Goal: Obtain resource: Download file/media

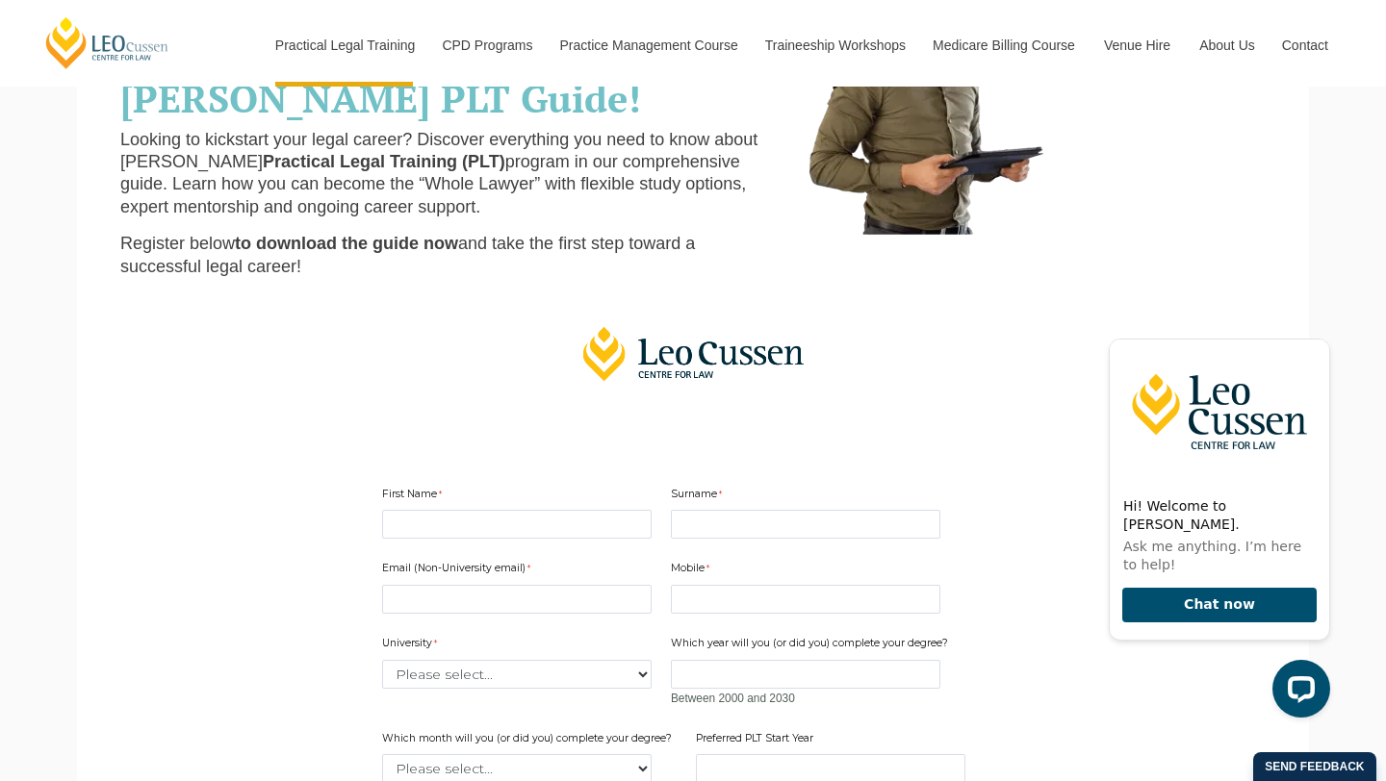
scroll to position [243, 0]
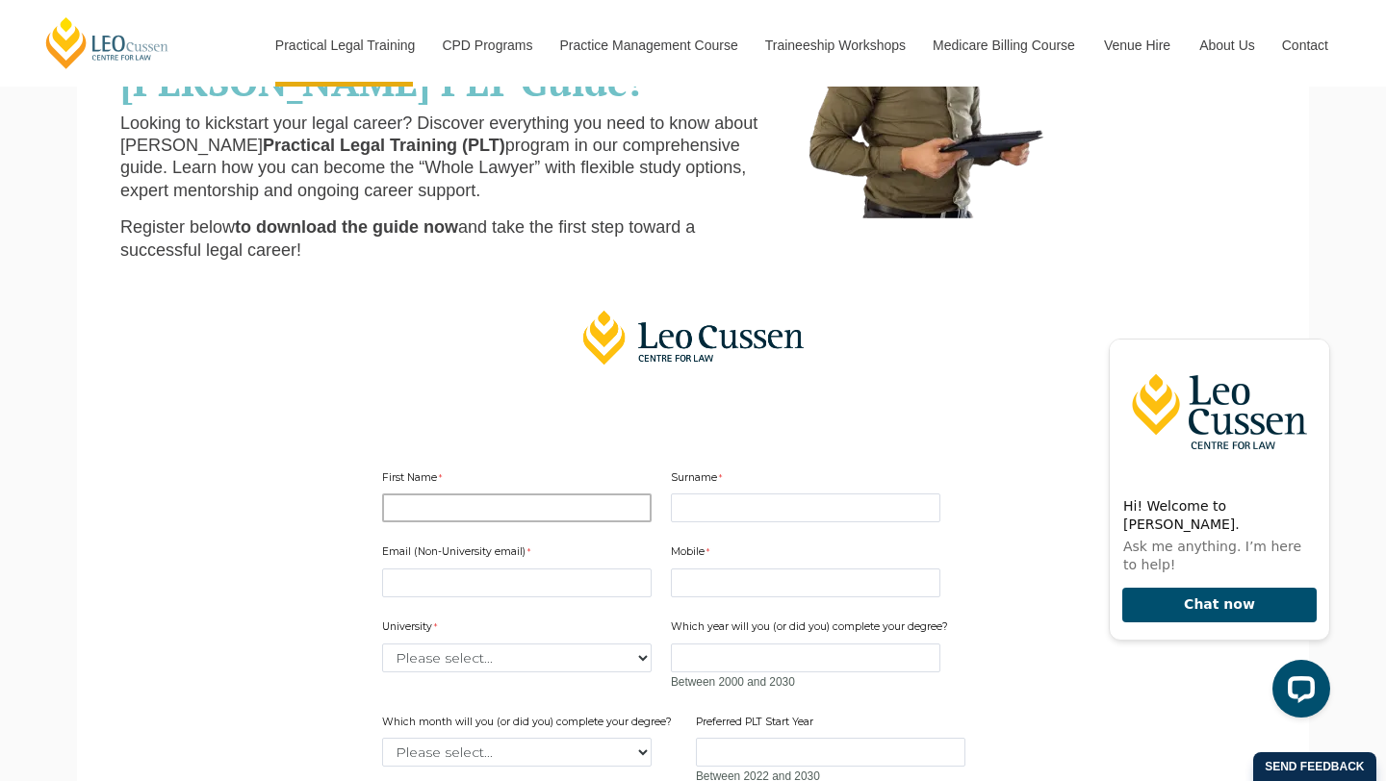
click at [429, 514] on input "First Name" at bounding box center [516, 508] width 269 height 29
type input "Philip"
type input "Jeffrey"
type input "pjeffrey70@"
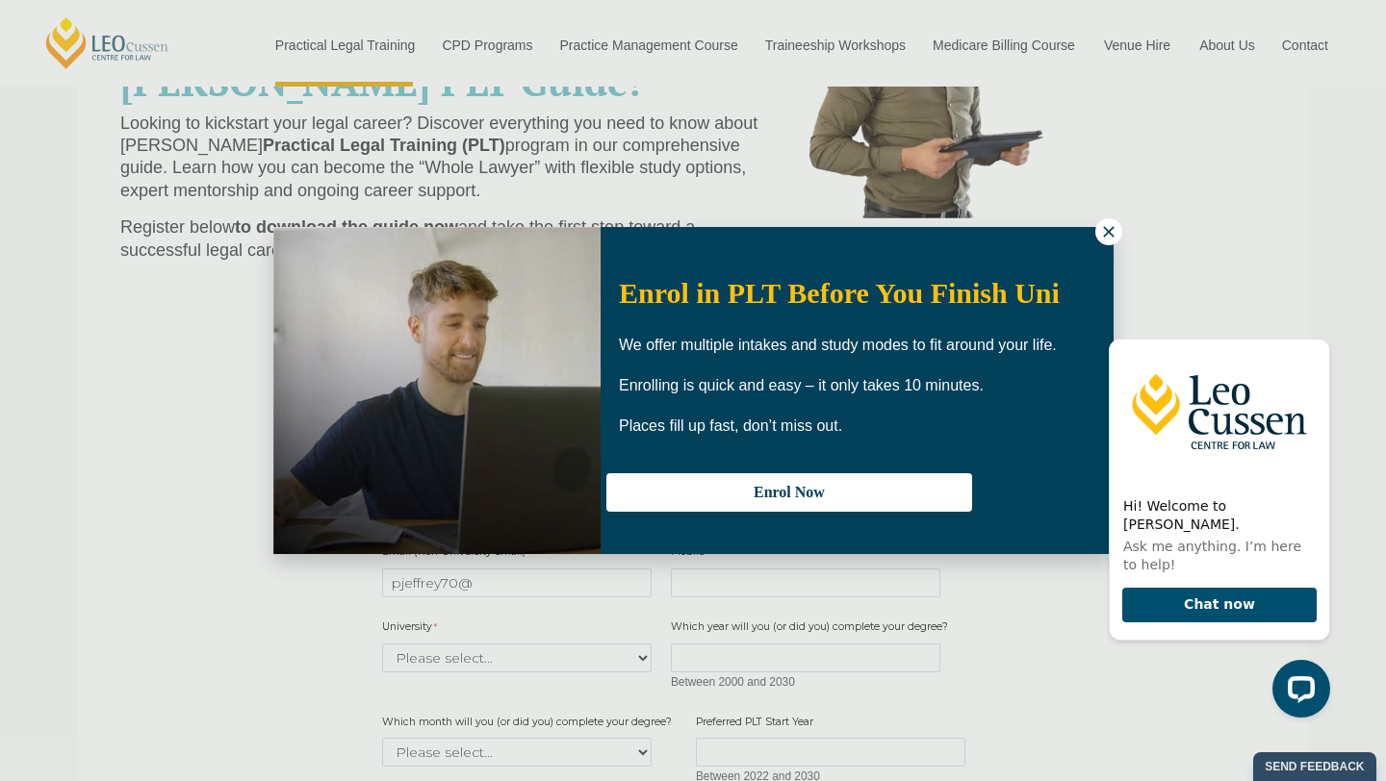
click at [1110, 231] on icon at bounding box center [1108, 231] width 11 height 11
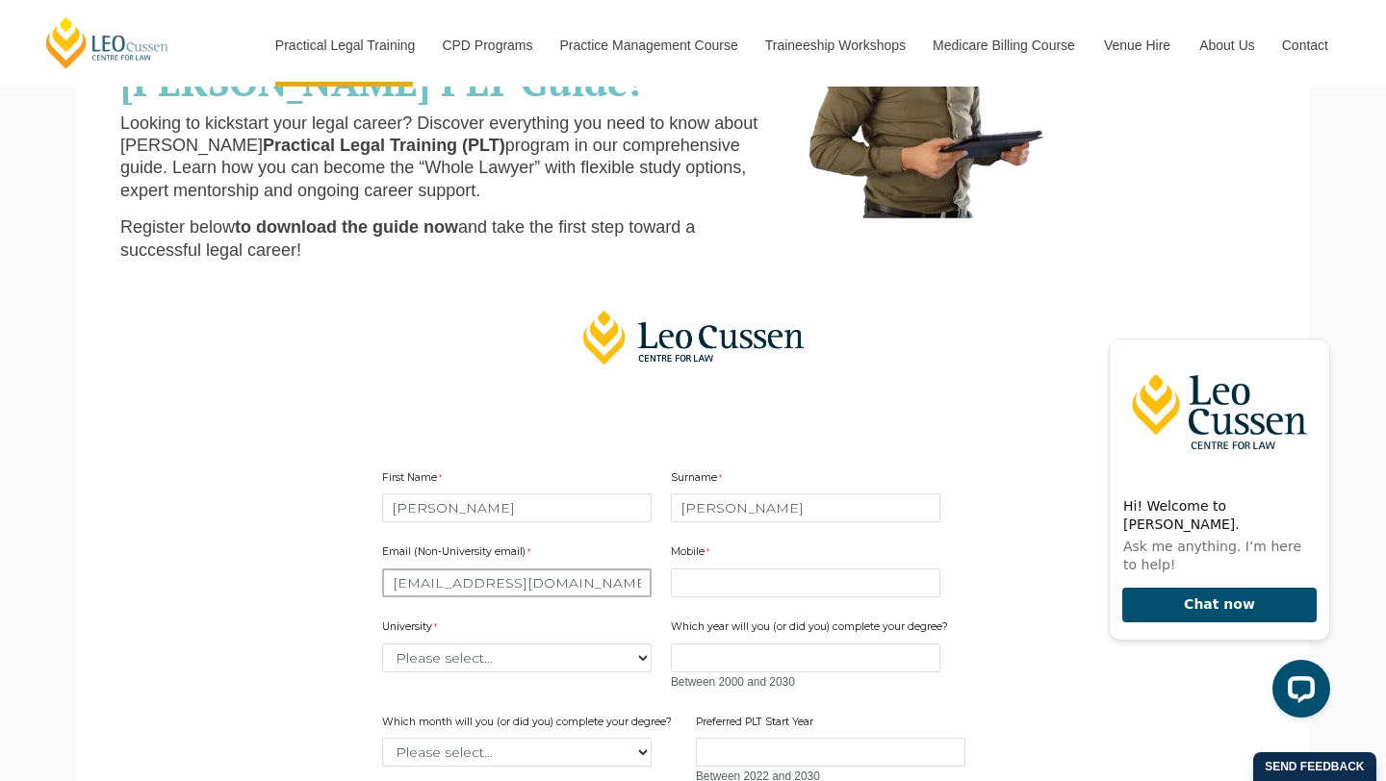
type input "pjeffrey70@gmail.com"
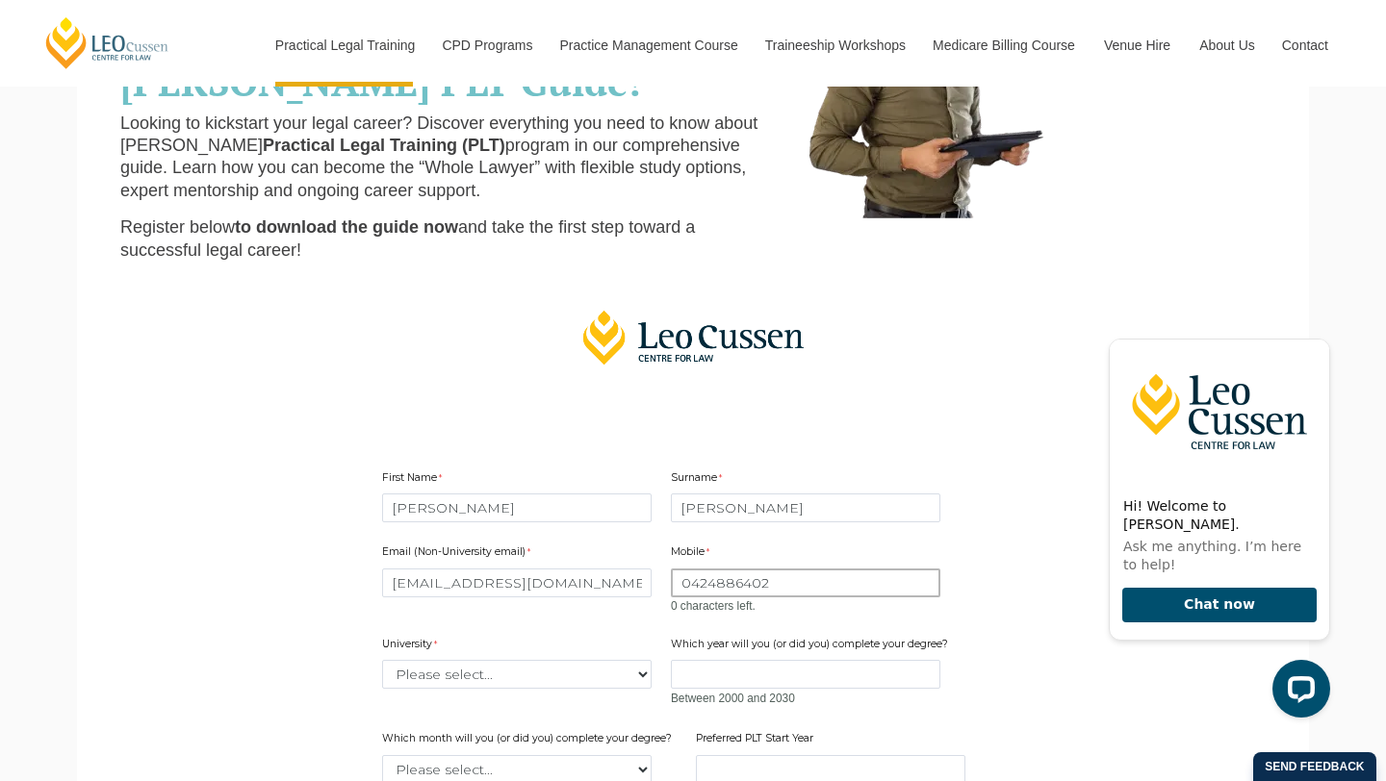
type input "0424886402"
click at [444, 688] on div "Email (Non-University email) pjeffrey70@gmail.com Mobile 0424886402 0 character…" at bounding box center [692, 704] width 637 height 356
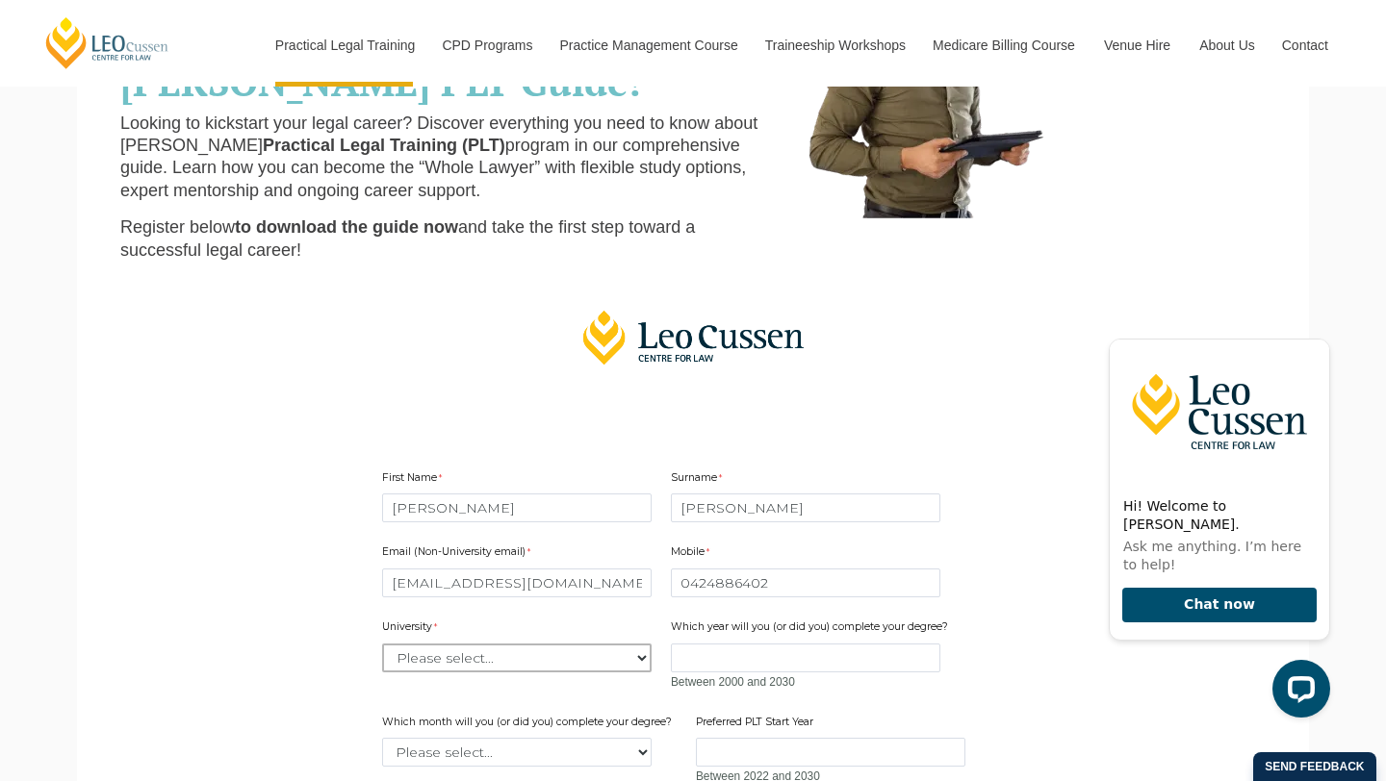
select select "tfa_2211"
click at [382, 644] on select "Please select... Australian Catholic University Australian National University …" at bounding box center [516, 658] width 269 height 29
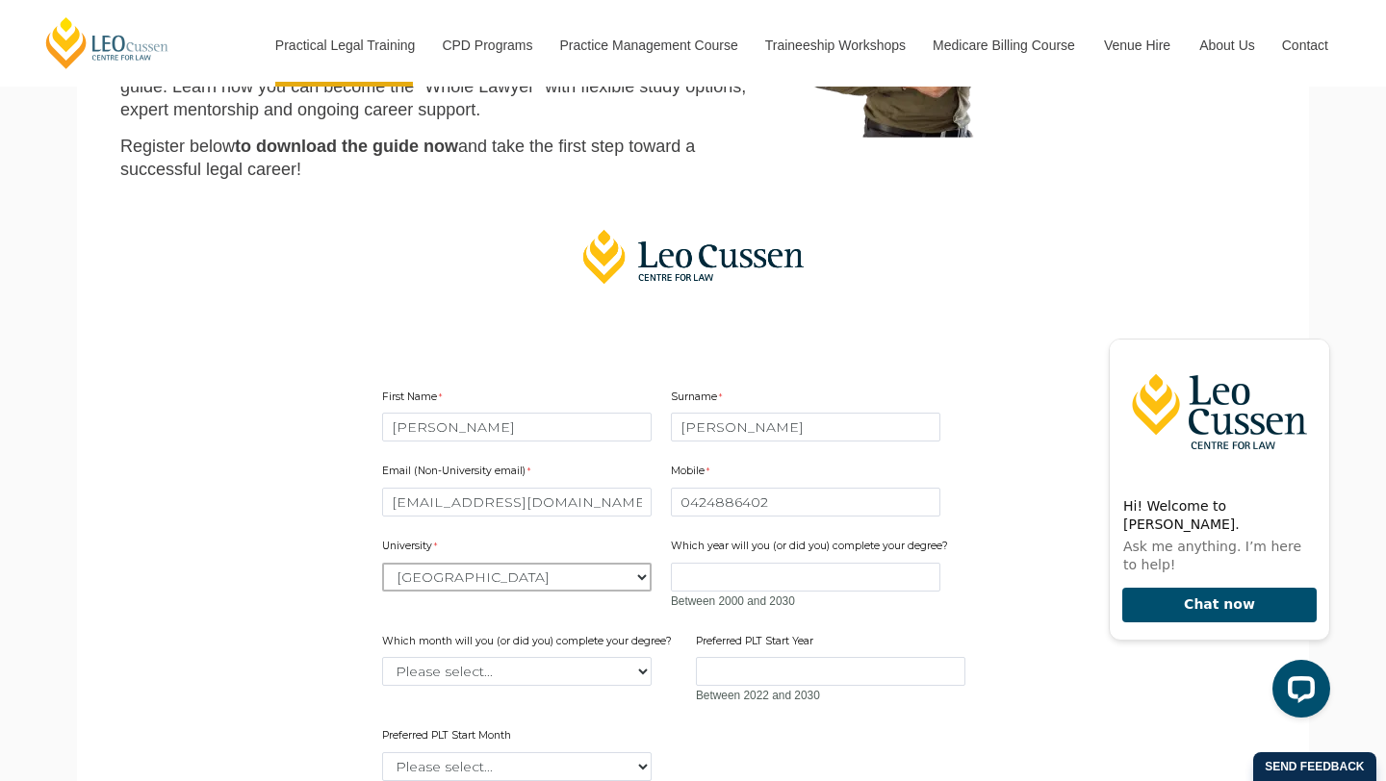
scroll to position [332, 0]
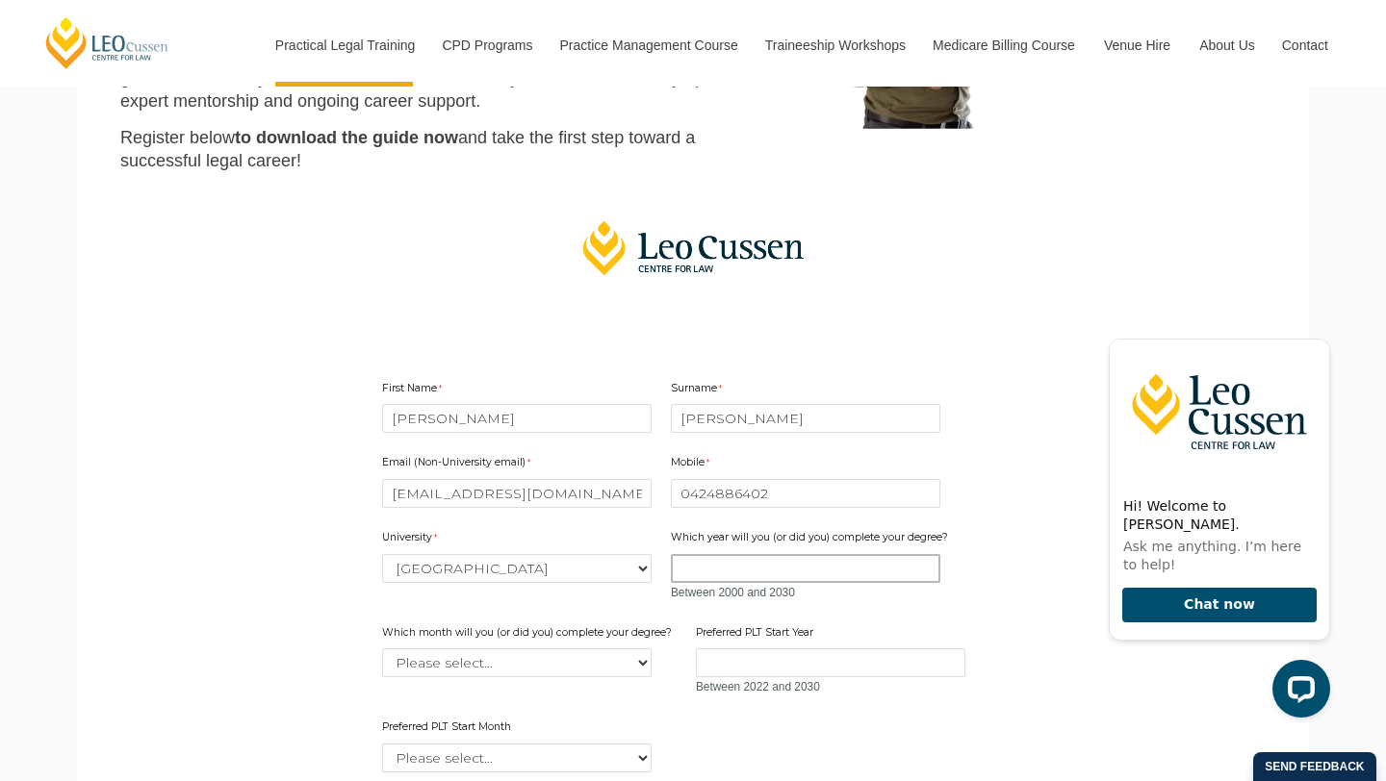
click at [714, 571] on input "Which year will you (or did you) complete your degree?" at bounding box center [805, 568] width 269 height 29
type input "2025"
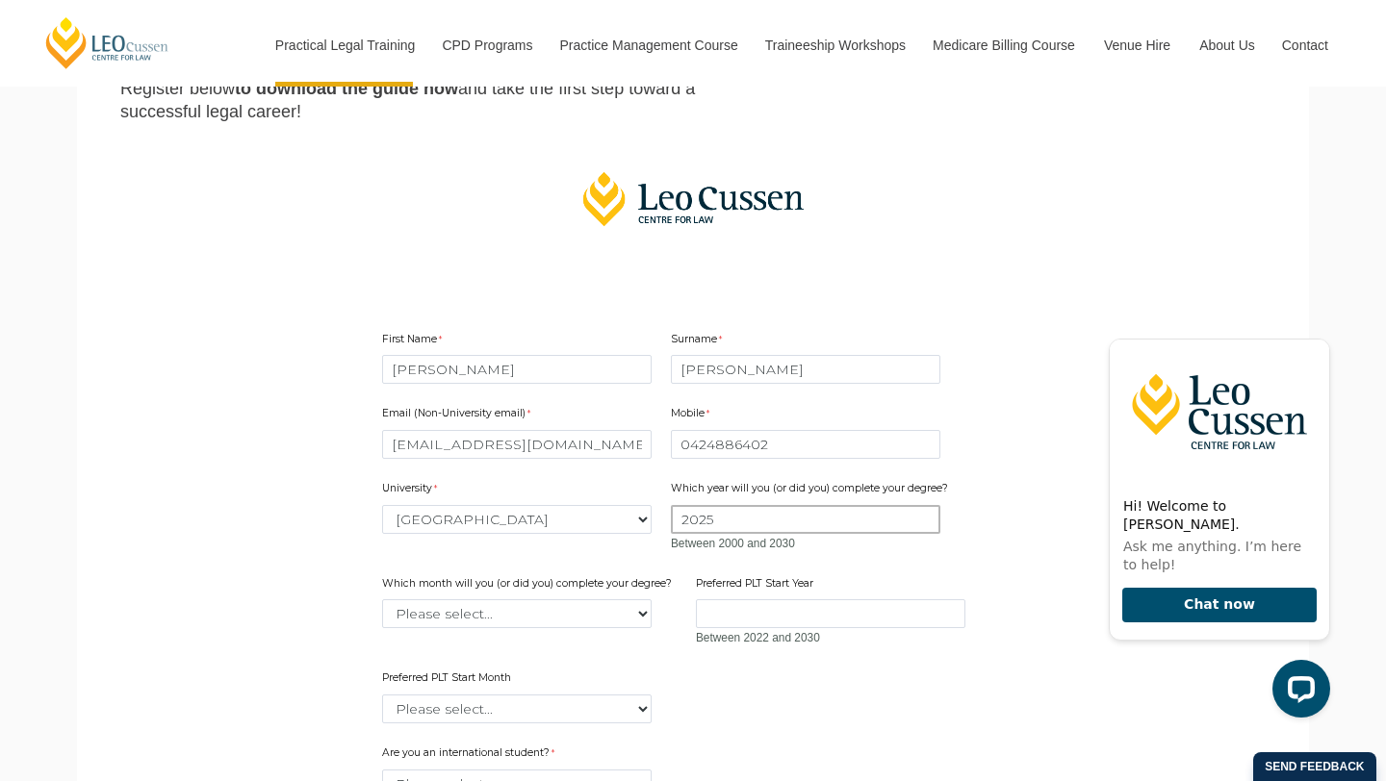
scroll to position [383, 0]
click at [639, 612] on select "Please select... January February March April May June July August September Oc…" at bounding box center [516, 612] width 269 height 29
select select "tfa_2233"
click at [382, 598] on select "Please select... January February March April May June July August September Oc…" at bounding box center [516, 612] width 269 height 29
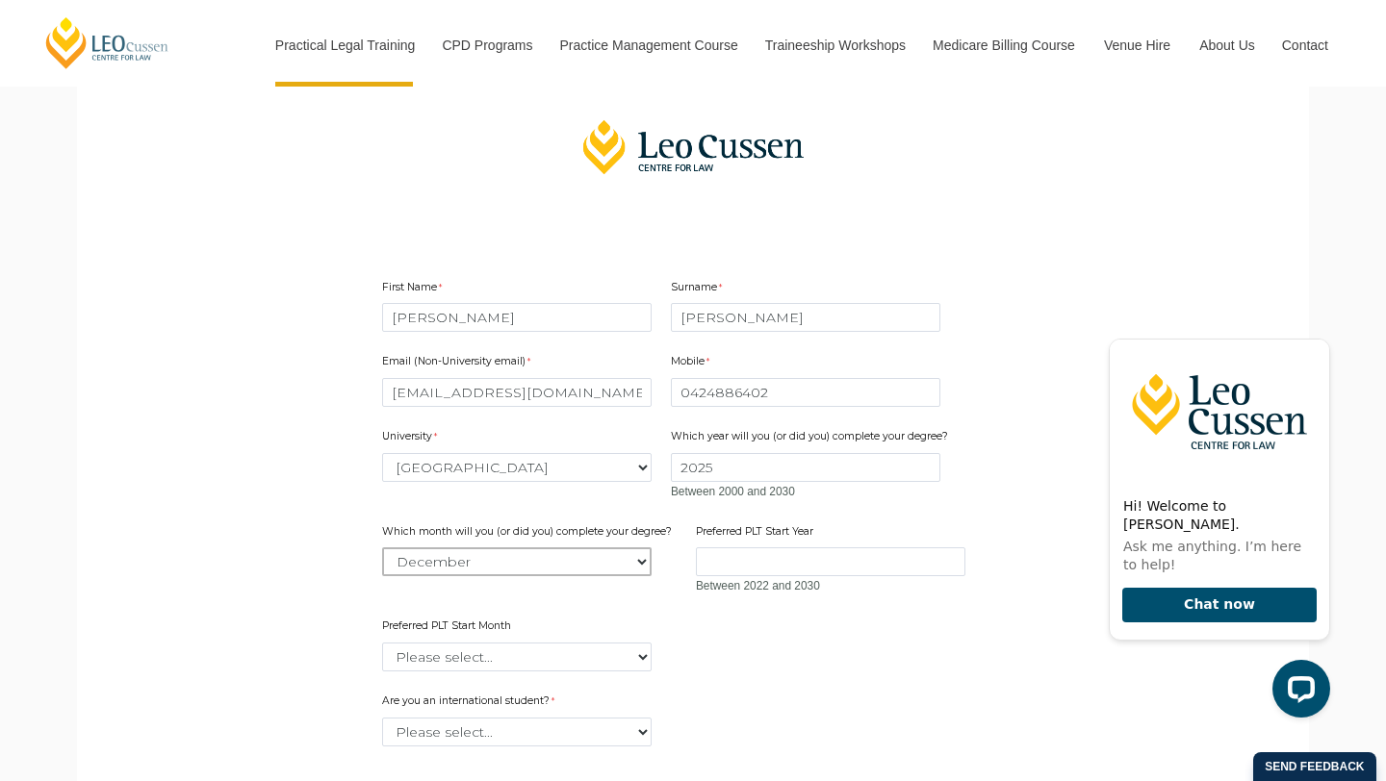
scroll to position [447, 0]
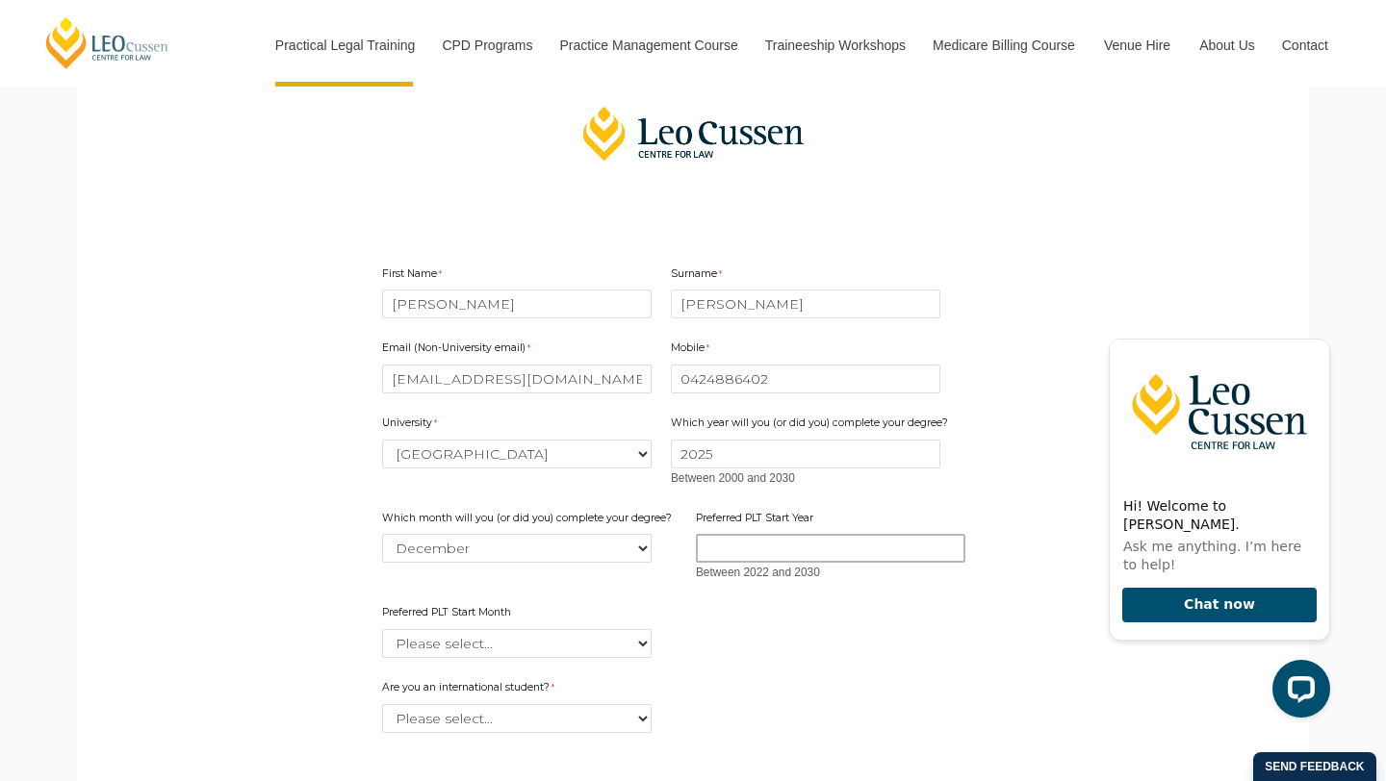
click at [729, 553] on input "Preferred PLT Start Year" at bounding box center [830, 548] width 269 height 29
type input "2025"
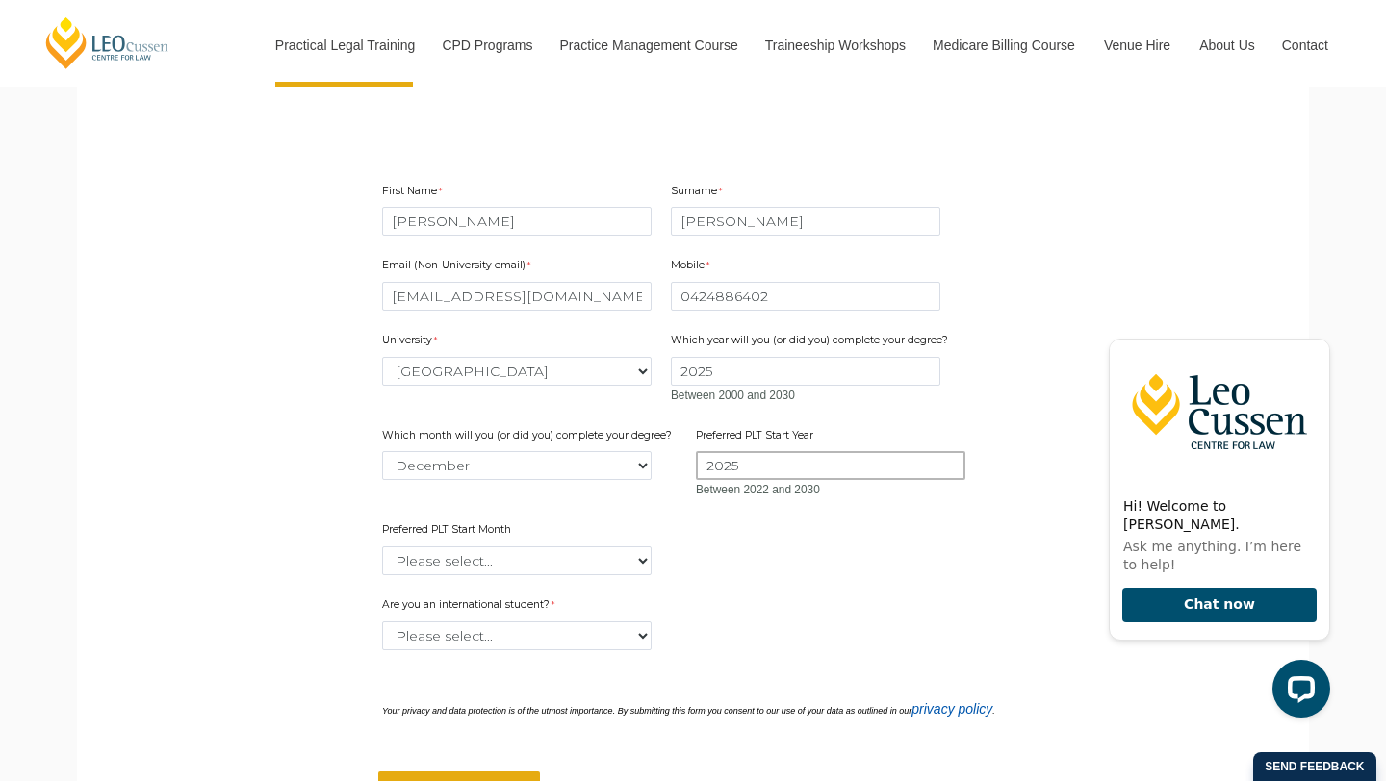
scroll to position [532, 0]
click at [643, 560] on select "Please select... January February March April May June July August September Oc…" at bounding box center [516, 558] width 269 height 29
select select "tfa_2343"
click at [382, 544] on select "Please select... January February March April May June July August September Oc…" at bounding box center [516, 558] width 269 height 29
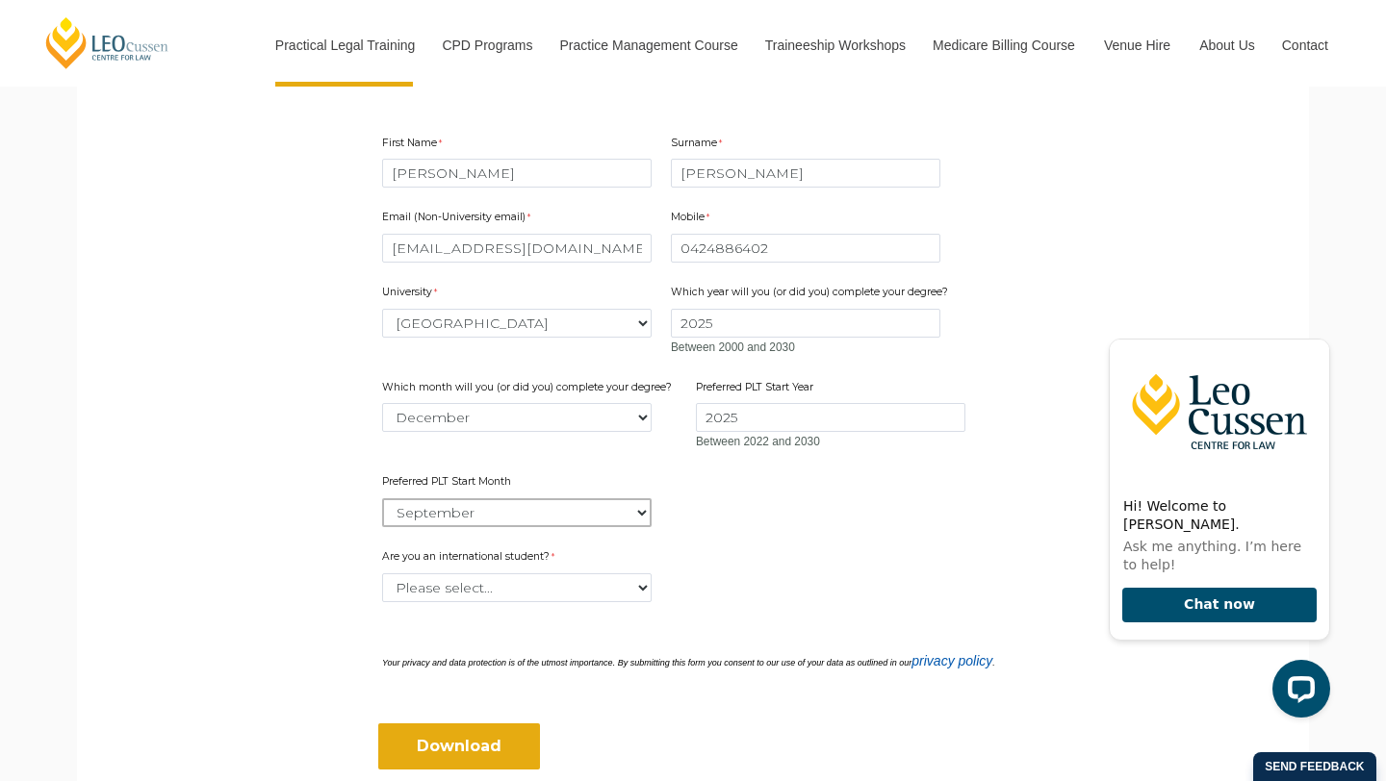
scroll to position [582, 0]
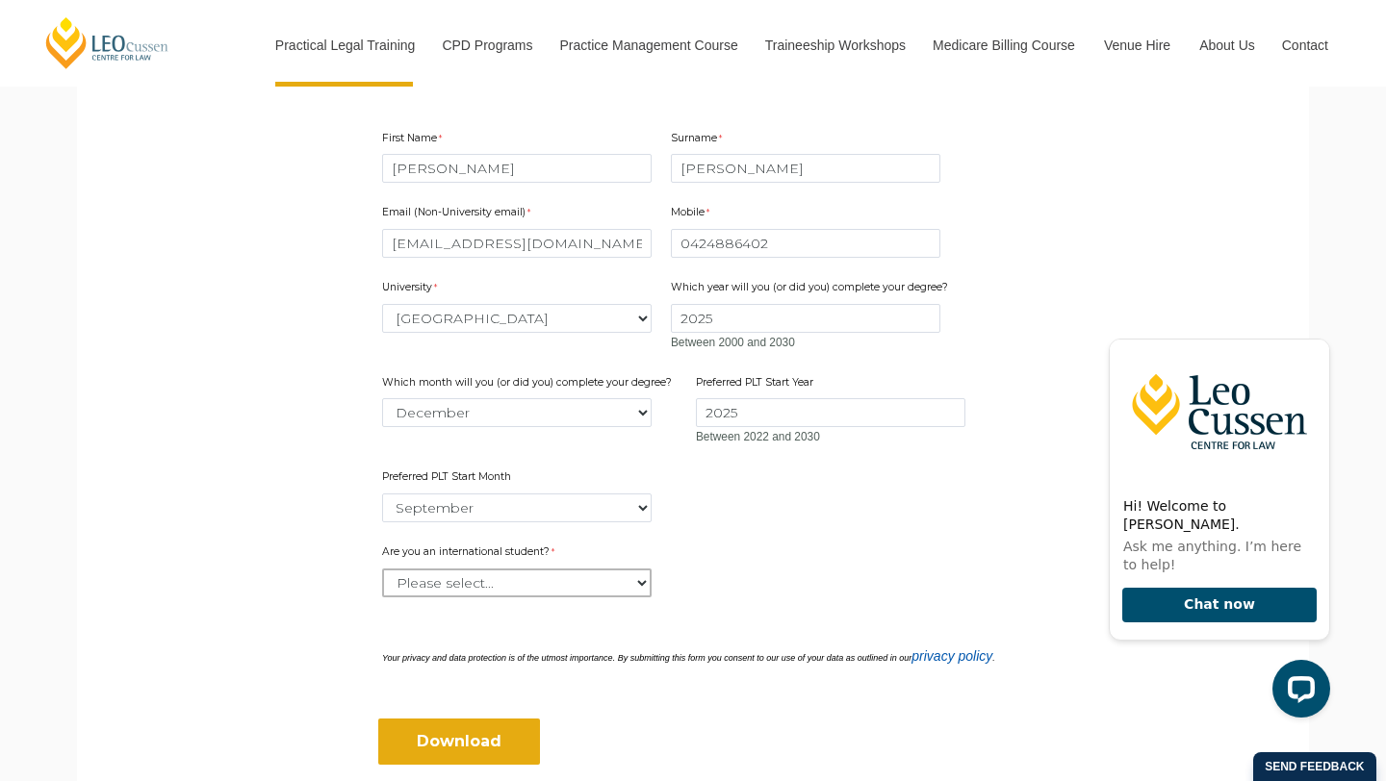
click at [639, 577] on select "Please select... Yes No" at bounding box center [516, 583] width 269 height 29
select select "tfa_60"
click at [382, 569] on select "Please select... Yes No" at bounding box center [516, 583] width 269 height 29
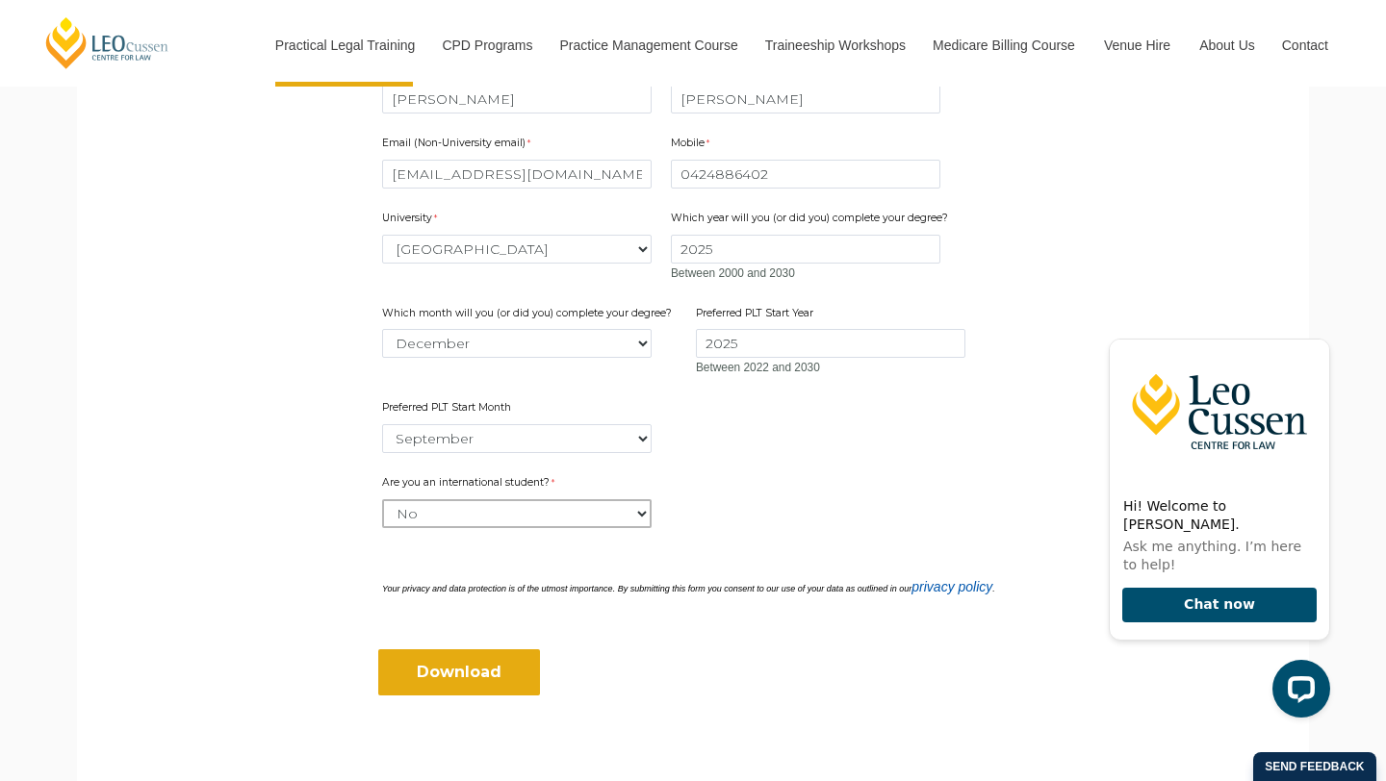
scroll to position [666, 0]
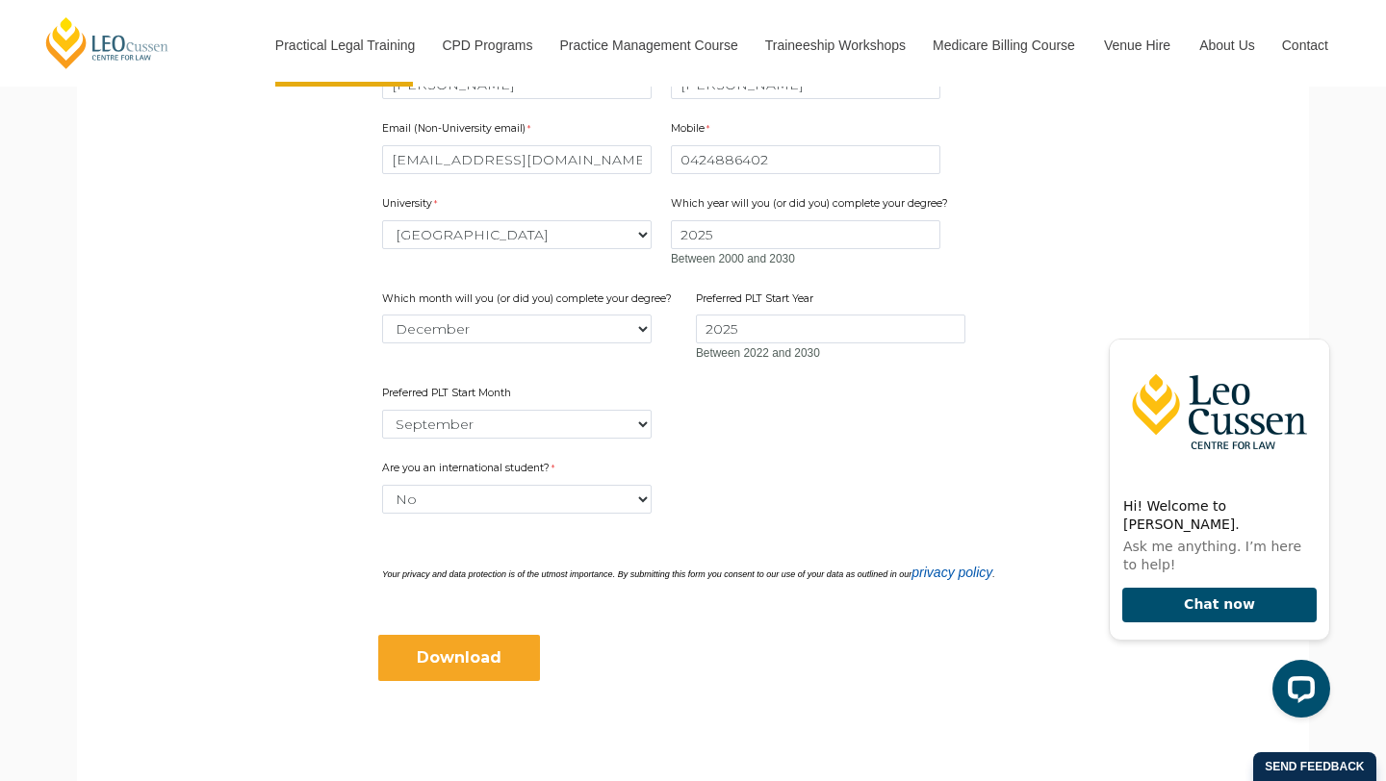
click at [492, 653] on input "Download" at bounding box center [459, 658] width 162 height 46
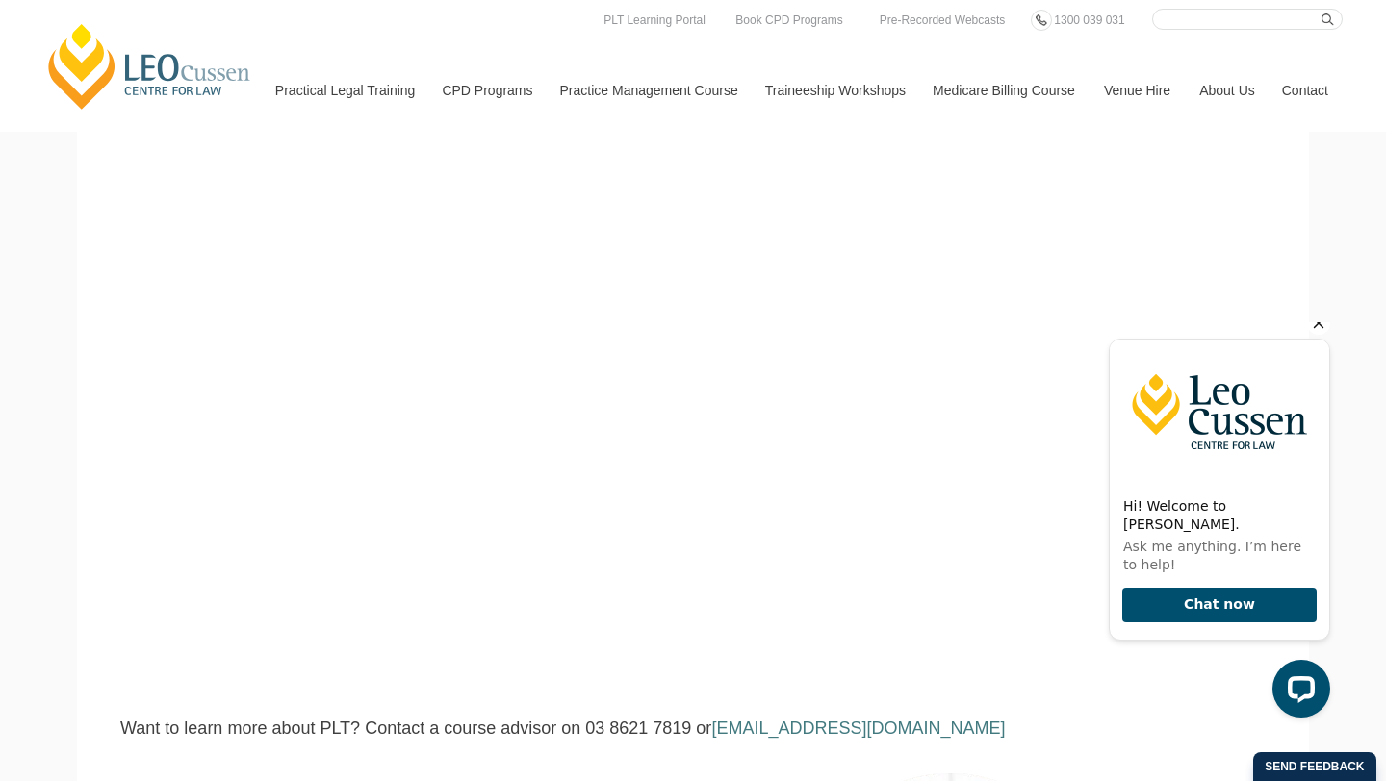
click at [1318, 335] on icon "Hide greeting" at bounding box center [1318, 323] width 23 height 23
